Goal: Transaction & Acquisition: Book appointment/travel/reservation

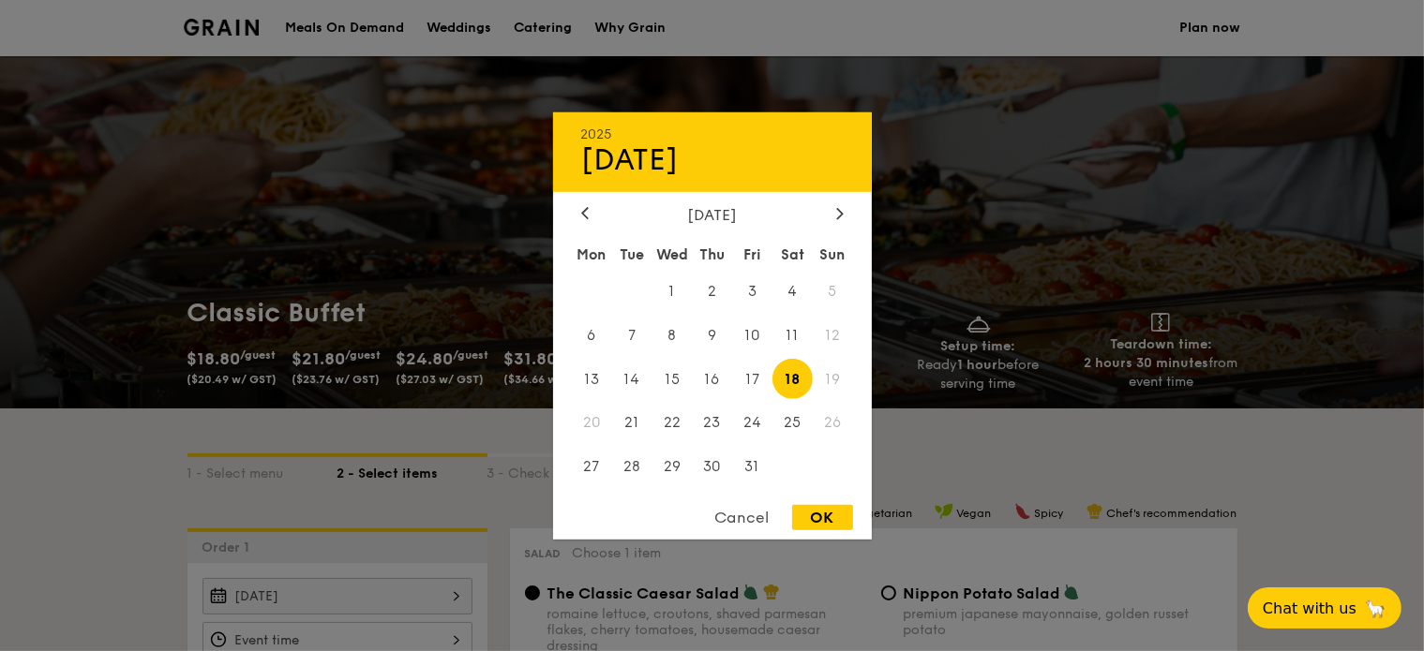
click at [355, 599] on div "[DATE] 2025 Oct [DATE] Tue Wed Thu Fri Sat Sun 1 2 3 4 5 6 7 8 9 10 11 12 13 14…" at bounding box center [337, 596] width 270 height 37
click at [119, 498] on div at bounding box center [712, 325] width 1424 height 651
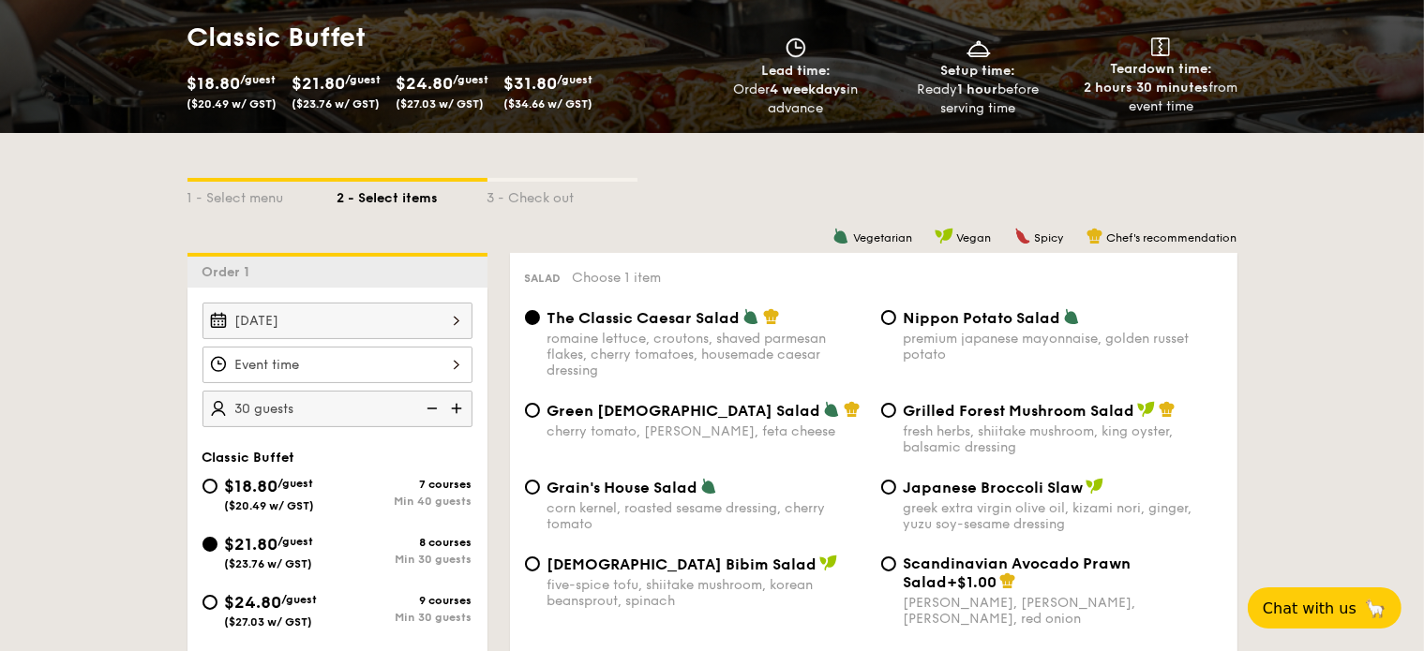
scroll to position [281, 0]
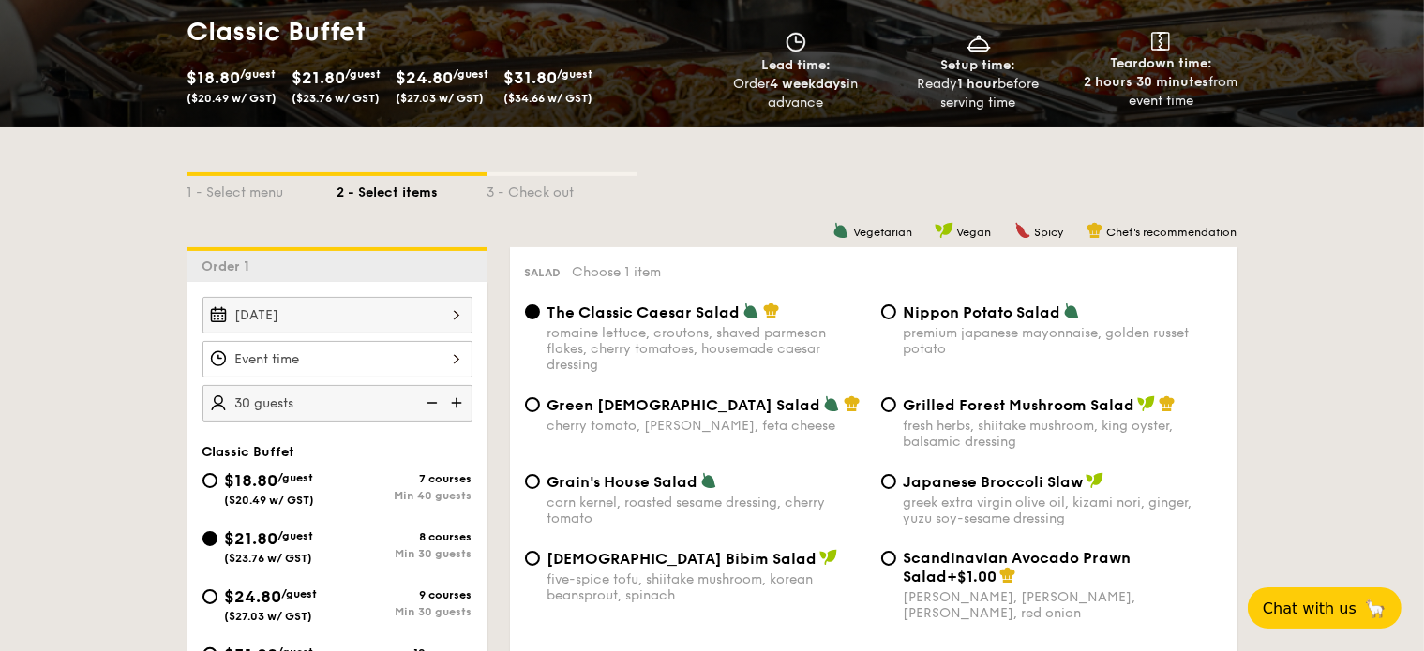
click at [204, 486] on div "$18.80 /guest ($20.49 w/ GST)" at bounding box center [269, 487] width 135 height 39
click at [204, 486] on input "$18.80 /guest ($20.49 w/ GST) 7 courses Min 40 guests" at bounding box center [209, 480] width 15 height 15
radio input "true"
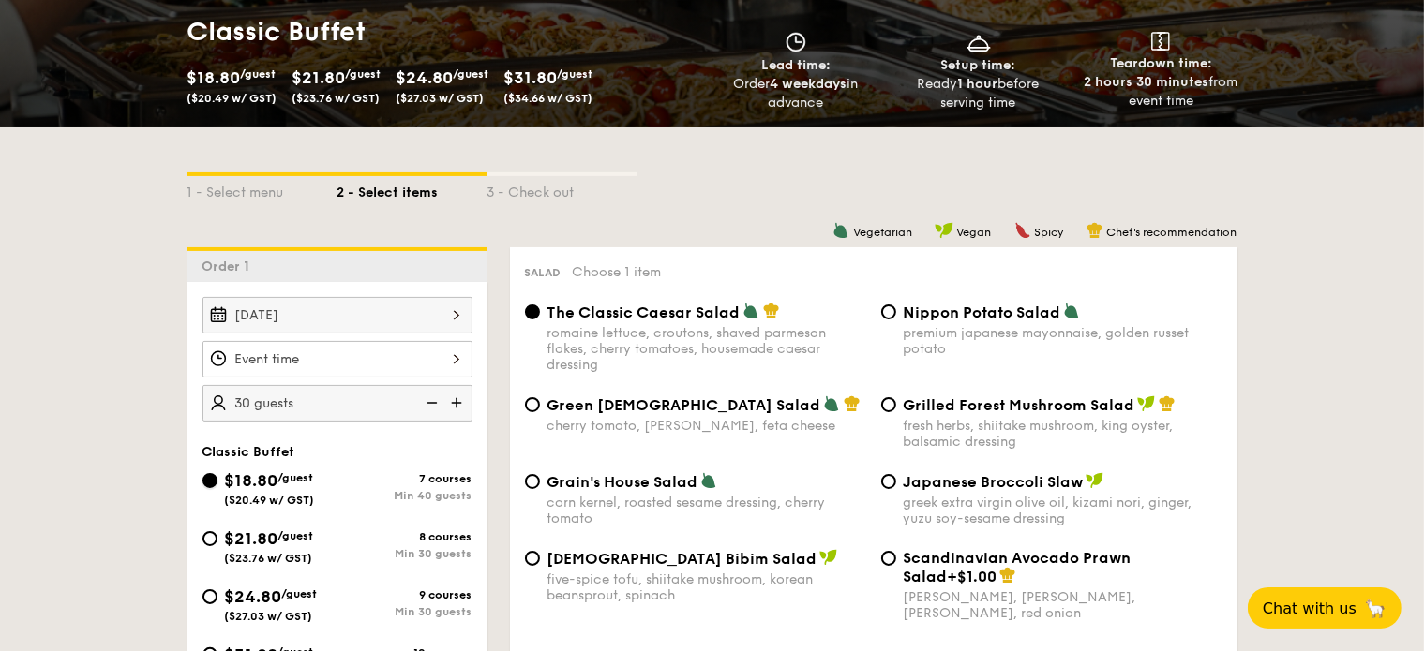
radio input "true"
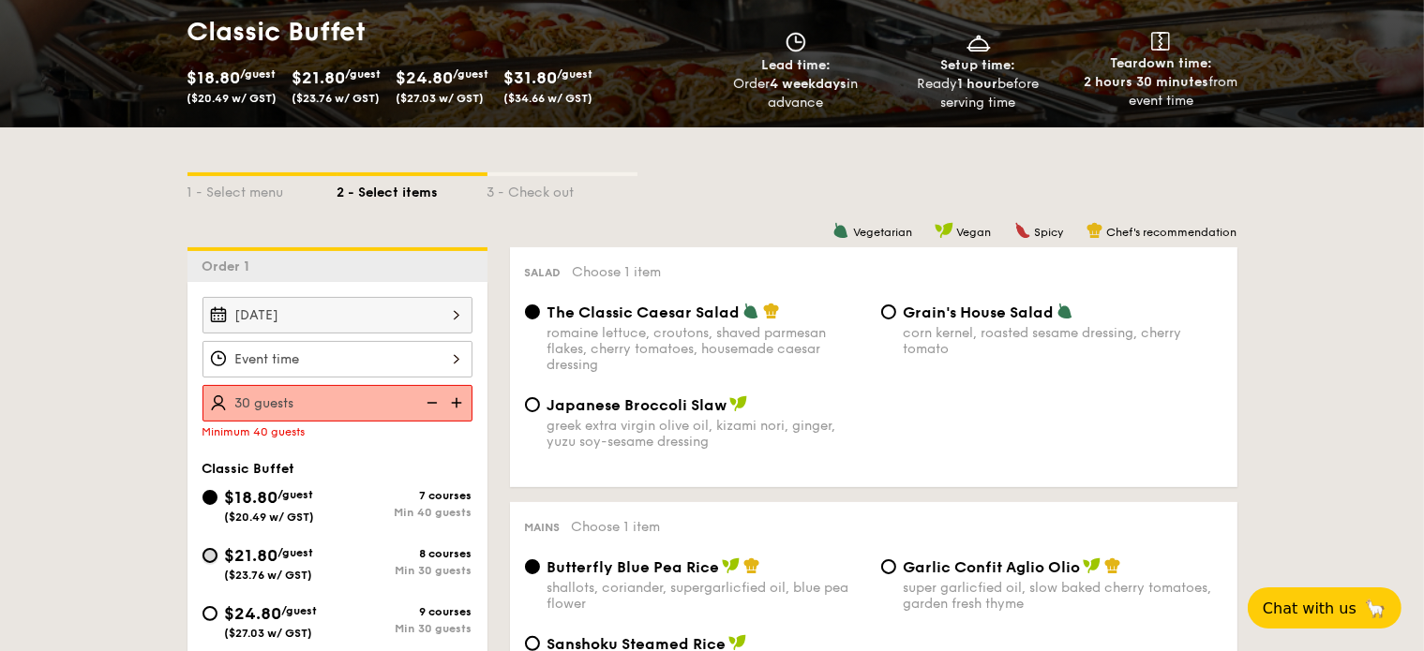
click at [212, 552] on input "$21.80 /guest ($23.76 w/ GST) 8 courses Min 30 guests" at bounding box center [209, 555] width 15 height 15
radio input "true"
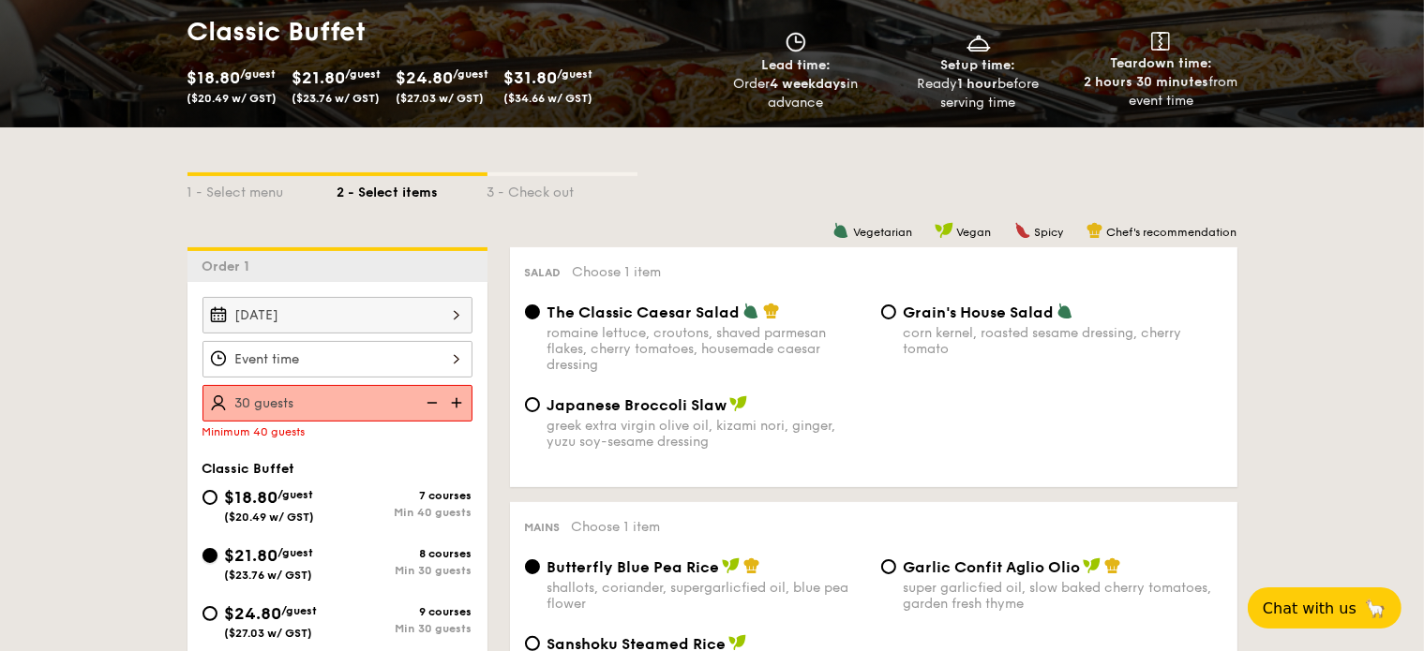
radio input "true"
